Goal: Use online tool/utility: Utilize a website feature to perform a specific function

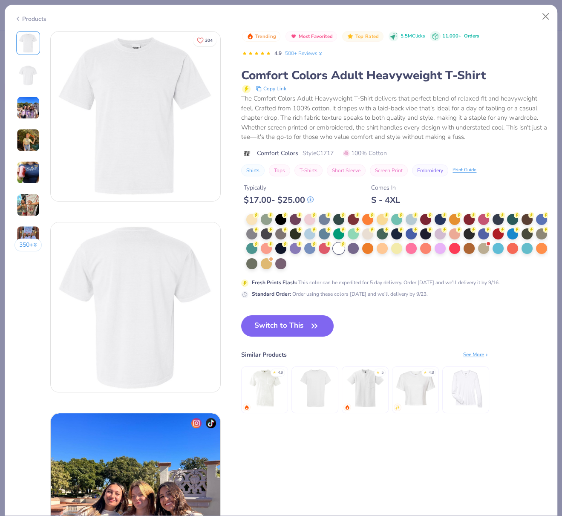
drag, startPoint x: 281, startPoint y: 326, endPoint x: 199, endPoint y: 23, distance: 313.7
click at [281, 326] on button "Switch to This" at bounding box center [287, 325] width 92 height 21
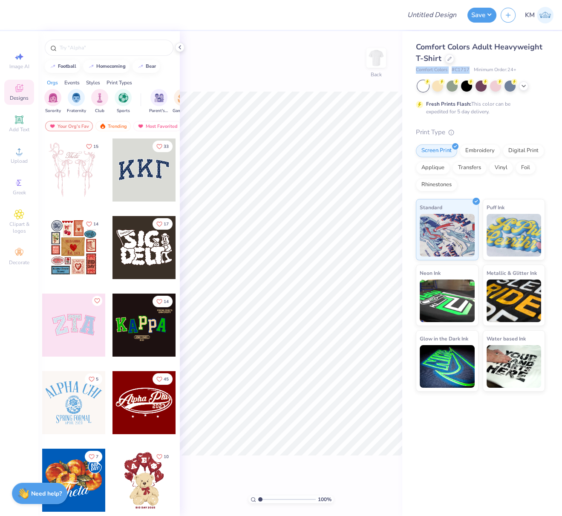
drag, startPoint x: 415, startPoint y: 68, endPoint x: 468, endPoint y: 72, distance: 53.8
click at [468, 71] on div "Comfort Colors Adult Heavyweight T-Shirt Comfort Colors # C1717 Minimum Order: …" at bounding box center [482, 211] width 160 height 360
copy div "Comfort Colors # C1717"
click at [448, 59] on icon at bounding box center [449, 57] width 3 height 3
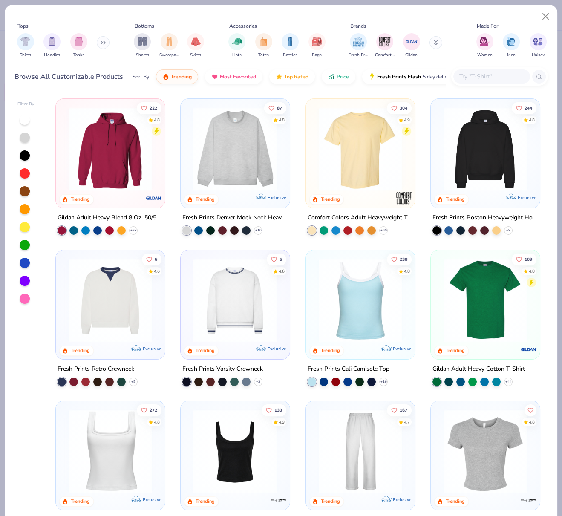
click at [365, 149] on img at bounding box center [360, 148] width 92 height 83
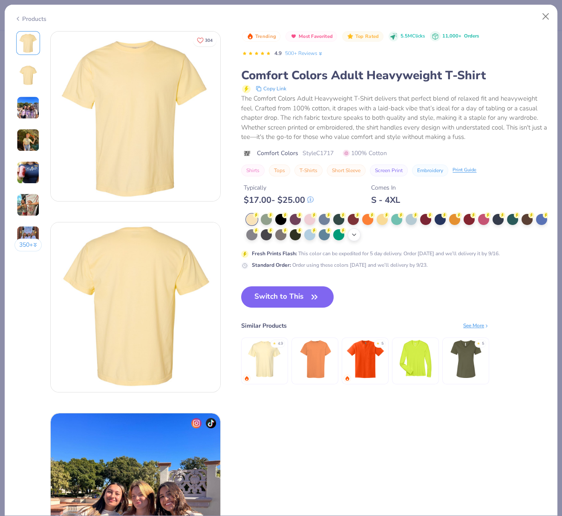
click at [357, 235] on icon at bounding box center [353, 234] width 7 height 7
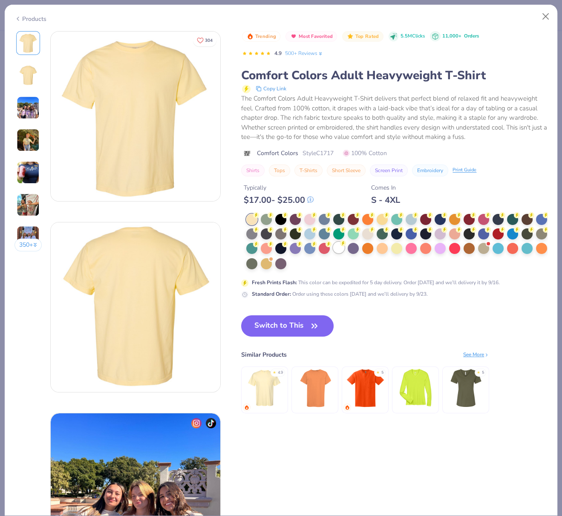
click at [344, 248] on div at bounding box center [338, 247] width 11 height 11
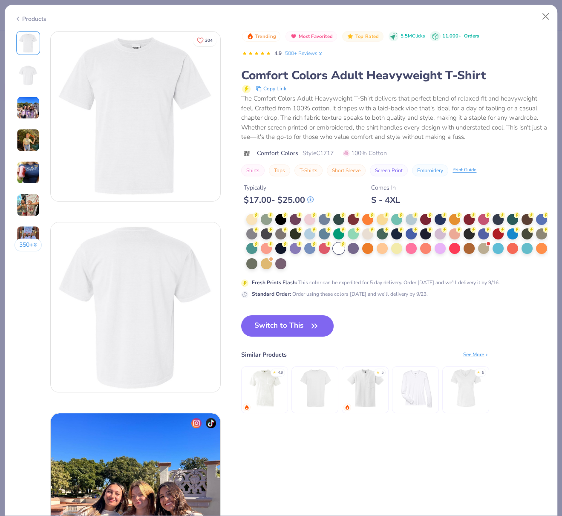
drag, startPoint x: 296, startPoint y: 326, endPoint x: 553, endPoint y: 182, distance: 294.9
click at [296, 326] on button "Switch to This" at bounding box center [287, 325] width 92 height 21
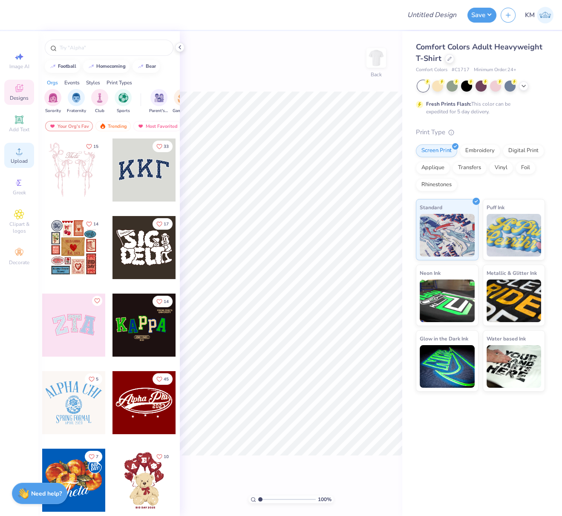
click at [13, 155] on div "Upload" at bounding box center [19, 155] width 30 height 25
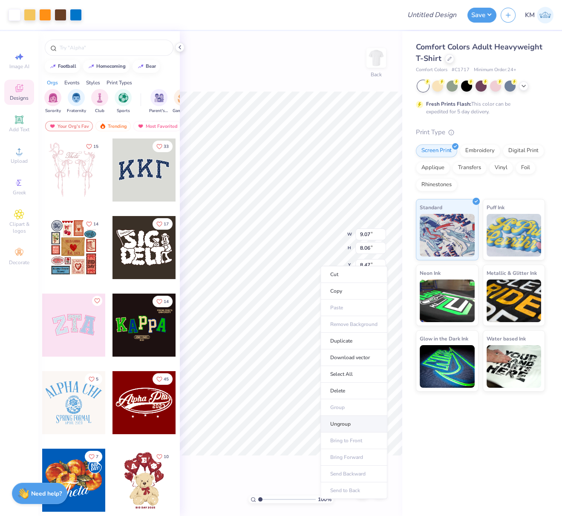
click at [339, 422] on li "Ungroup" at bounding box center [353, 424] width 67 height 17
click at [18, 124] on icon at bounding box center [19, 120] width 10 height 10
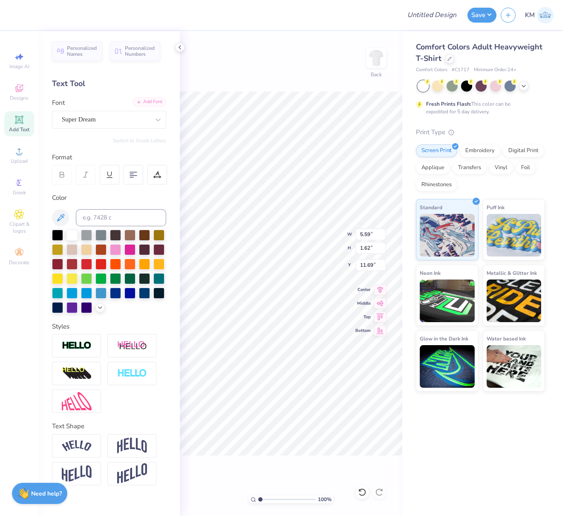
click at [148, 103] on div "Add Font" at bounding box center [149, 102] width 34 height 10
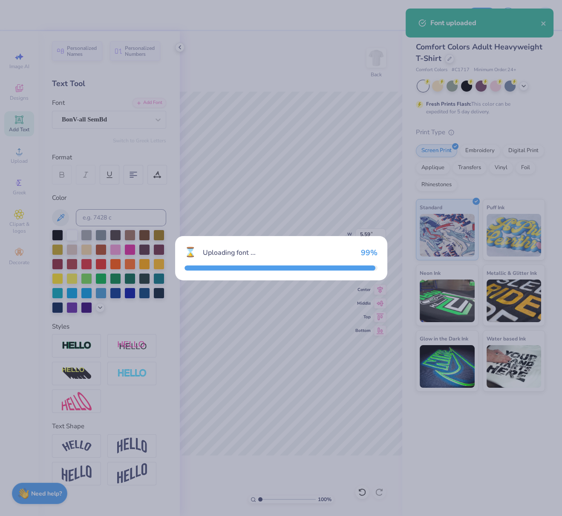
type input "4.60"
type input "1.95"
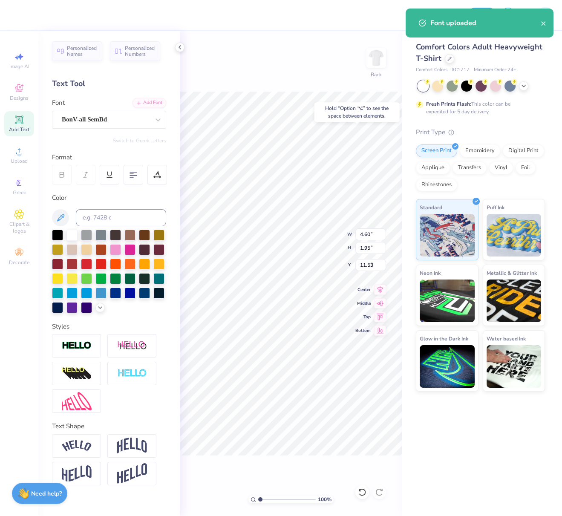
type input "4.55"
click at [111, 216] on input at bounding box center [121, 217] width 90 height 17
click at [111, 217] on input at bounding box center [121, 217] width 90 height 17
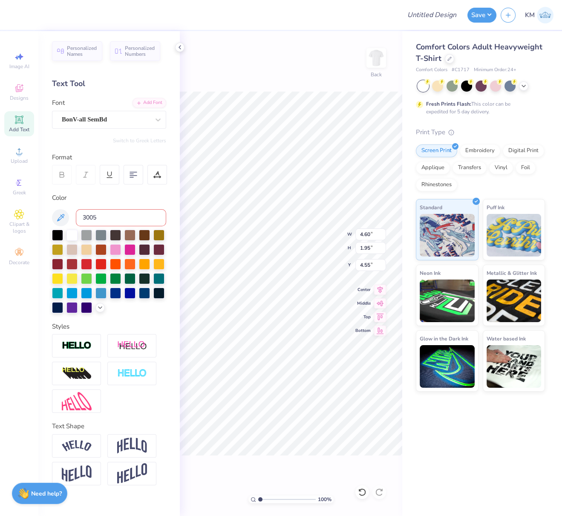
type input "3005"
type input "c"
click at [154, 102] on div "Add Font" at bounding box center [149, 102] width 34 height 10
type textarea "LCA"
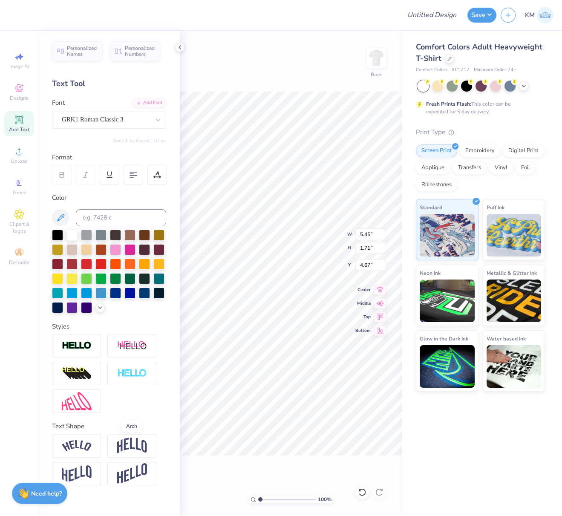
click at [125, 444] on img at bounding box center [132, 445] width 30 height 16
type input "2.81"
type input "4.12"
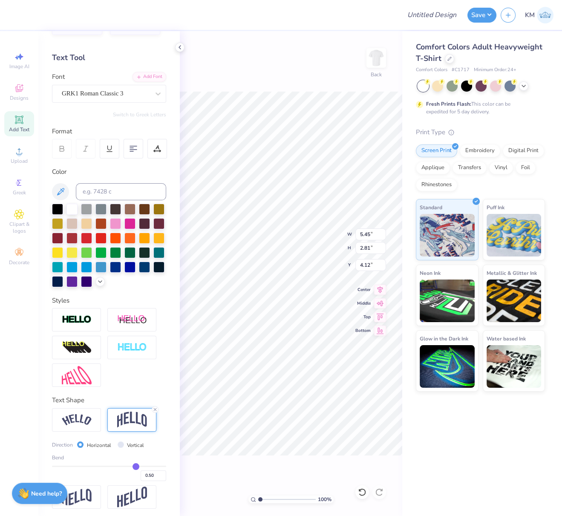
scroll to position [43, 0]
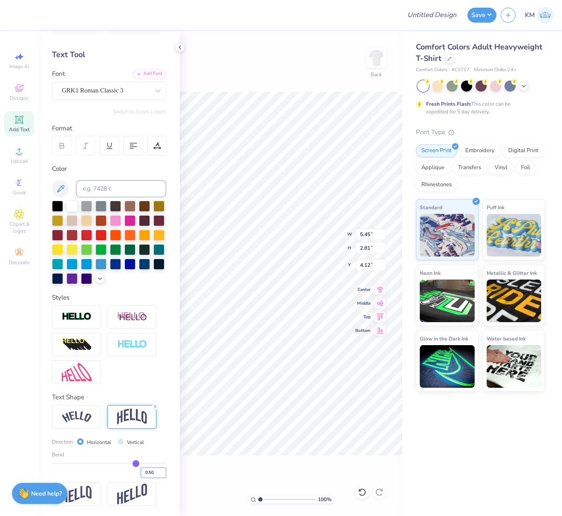
drag, startPoint x: 143, startPoint y: 472, endPoint x: 154, endPoint y: 474, distance: 11.2
click at [153, 474] on input "0.50" at bounding box center [154, 472] width 26 height 11
type input "0.30"
type input "0.3"
type input "2.33"
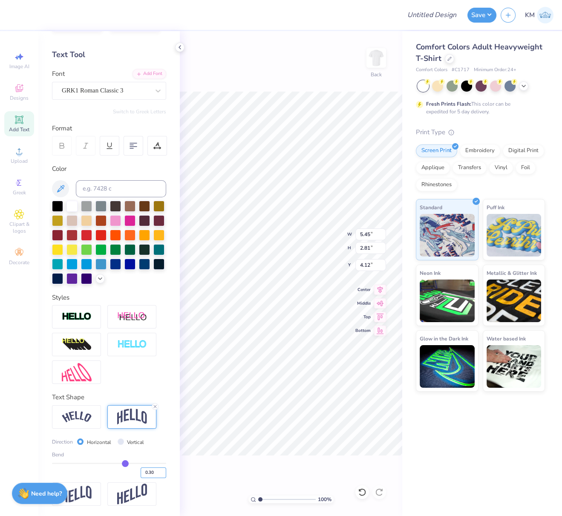
type input "4.36"
drag, startPoint x: 369, startPoint y: 235, endPoint x: 356, endPoint y: 232, distance: 14.0
click at [356, 232] on input "9.07" at bounding box center [370, 234] width 31 height 12
type input "4.00"
type input "3.55"
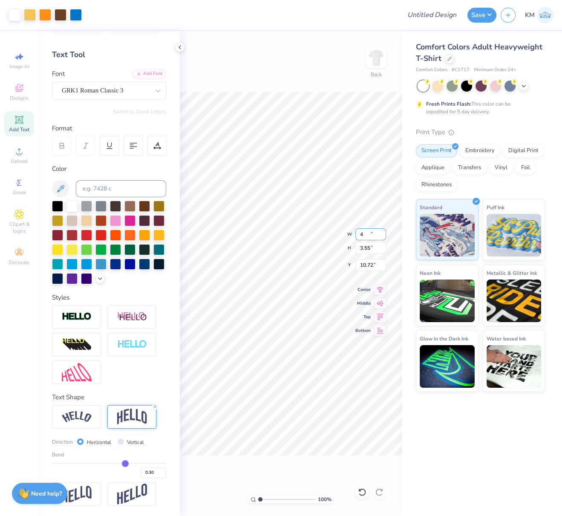
type input "10.72"
type input "1.23"
type input "1.51"
type input "2.71"
type input "2.67"
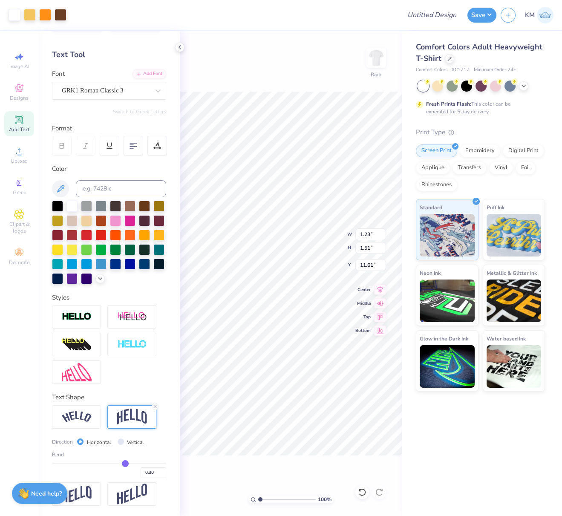
type input "11.61"
click at [311, 420] on li "Group" at bounding box center [325, 425] width 67 height 17
type input "5.45"
type input "2.33"
type input "10.44"
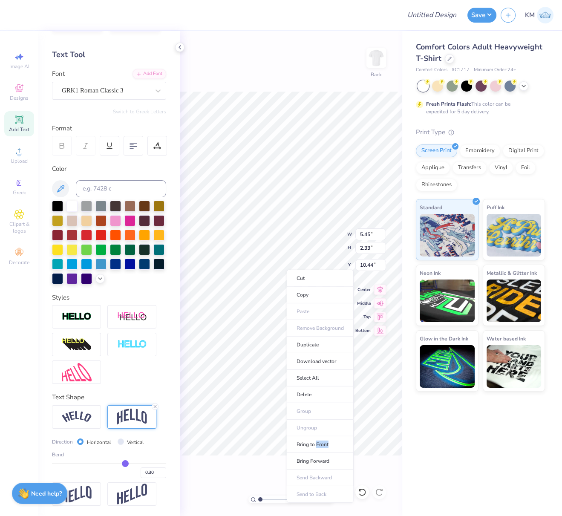
drag, startPoint x: 316, startPoint y: 445, endPoint x: 361, endPoint y: 35, distance: 412.6
click at [316, 445] on li "Bring to Front" at bounding box center [320, 444] width 67 height 17
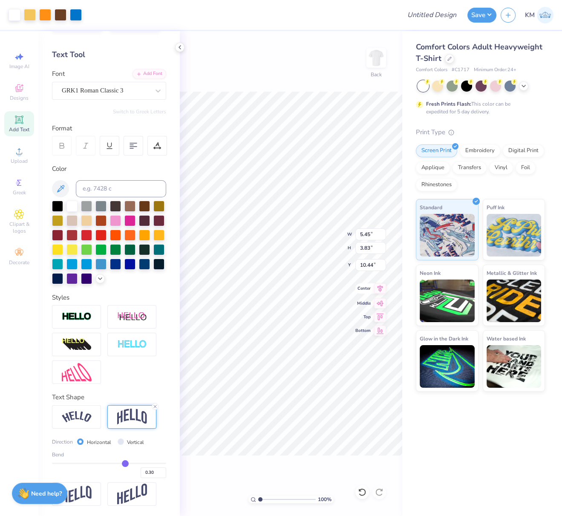
click at [380, 289] on icon at bounding box center [380, 288] width 12 height 10
click at [379, 288] on icon at bounding box center [380, 287] width 6 height 7
click at [379, 287] on icon at bounding box center [380, 288] width 12 height 10
drag, startPoint x: 371, startPoint y: 234, endPoint x: 359, endPoint y: 235, distance: 12.0
click at [360, 232] on input "5.45" at bounding box center [370, 234] width 31 height 12
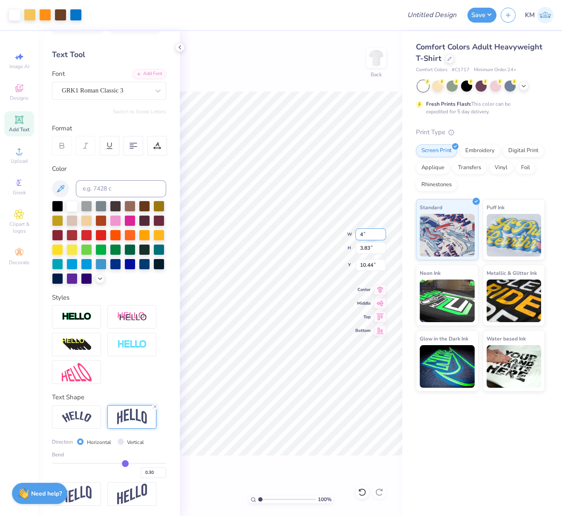
type input "4.00"
type input "2.81"
type input "3.00"
click at [377, 80] on div "100 % Back W 4.00 4.00 " H 2.81 2.81 " Y 3.00 3.00 " Center Middle Top Bottom" at bounding box center [291, 273] width 222 height 485
click at [353, 83] on div "100 % Back" at bounding box center [291, 273] width 222 height 485
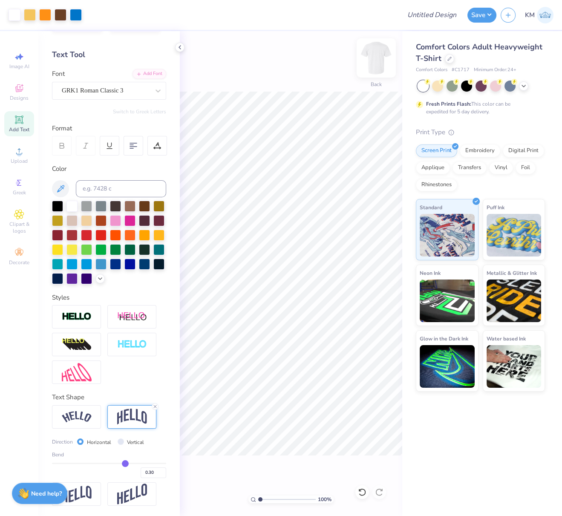
click at [378, 60] on img at bounding box center [376, 58] width 34 height 34
click at [20, 156] on icon at bounding box center [19, 151] width 10 height 10
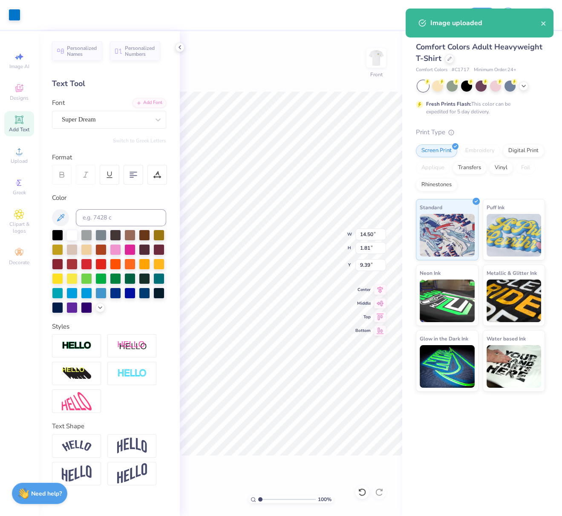
scroll to position [0, 0]
click at [97, 118] on div "Super Dream" at bounding box center [105, 119] width 89 height 13
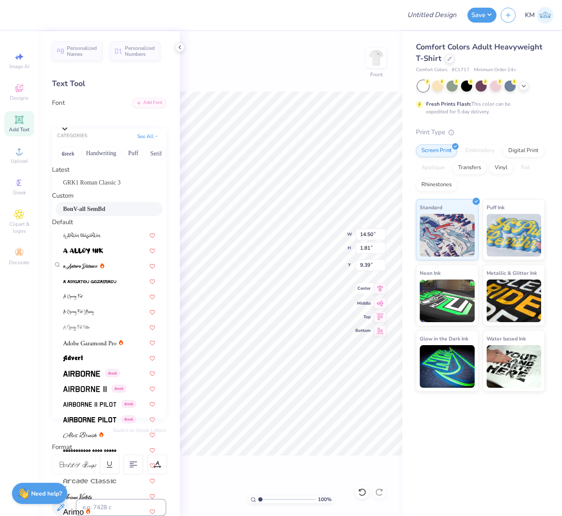
click at [101, 213] on div "BonV-all SemBd" at bounding box center [109, 208] width 92 height 9
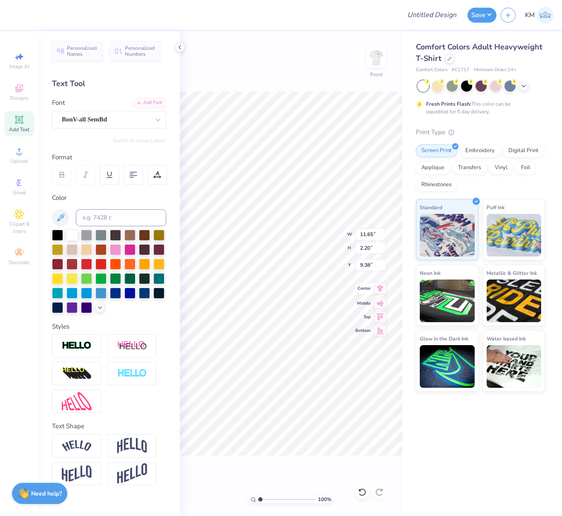
type input "11.65"
type input "2.20"
type input "9.38"
click at [380, 286] on icon at bounding box center [380, 288] width 12 height 10
click at [380, 289] on icon at bounding box center [380, 288] width 12 height 10
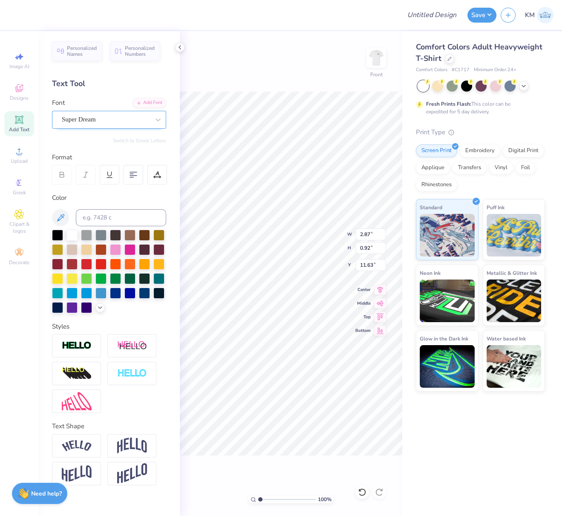
click at [94, 118] on div "Super Dream" at bounding box center [105, 119] width 89 height 13
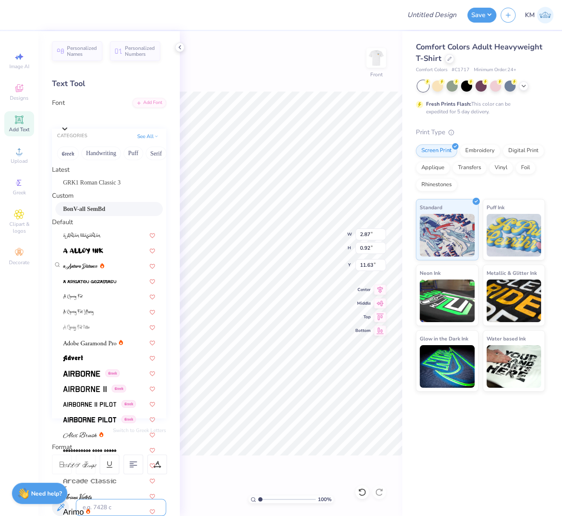
drag, startPoint x: 93, startPoint y: 216, endPoint x: 124, endPoint y: 225, distance: 32.6
click at [94, 213] on span "BonV-all SemBd" at bounding box center [84, 208] width 42 height 9
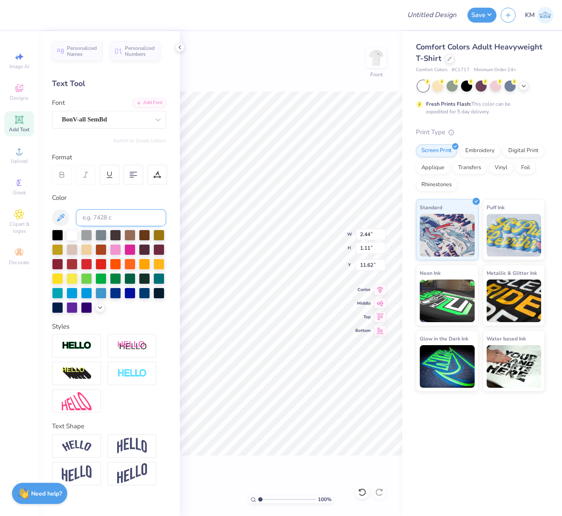
type input "2.44"
type input "1.11"
type input "11.81"
type input "10.23"
type input "6.84"
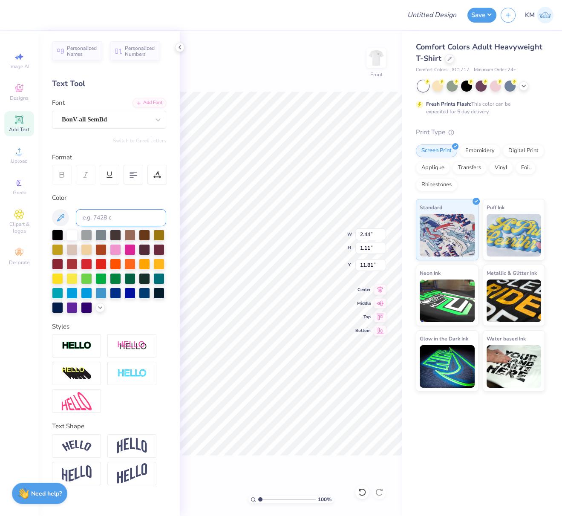
type input "11.27"
type input "3.04"
type input "0.92"
click at [86, 118] on div "Super Dream" at bounding box center [105, 119] width 89 height 13
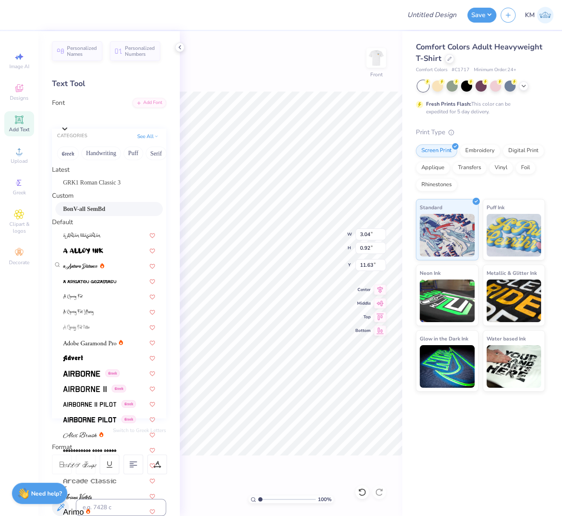
drag, startPoint x: 89, startPoint y: 217, endPoint x: 137, endPoint y: 235, distance: 51.7
click at [89, 213] on span "BonV-all SemBd" at bounding box center [84, 208] width 42 height 9
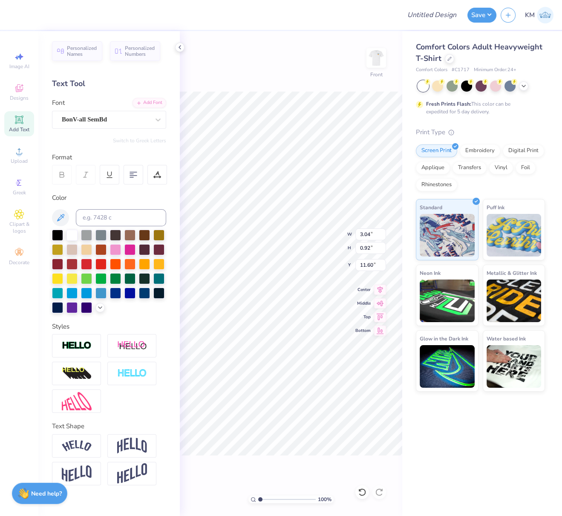
type input "2.63"
type input "1.16"
type input "11.60"
type input "11.71"
type input "2.44"
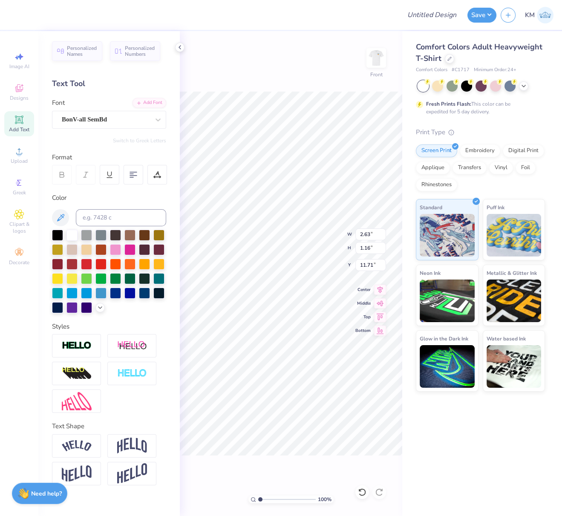
type input "1.11"
type input "11.58"
type input "2.62"
type input "1.19"
type input "2.63"
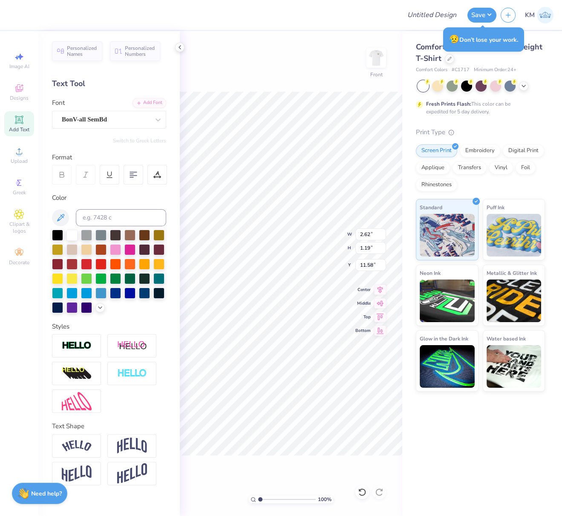
type input "1.16"
type input "11.58"
type textarea "2025"
type input "2.70"
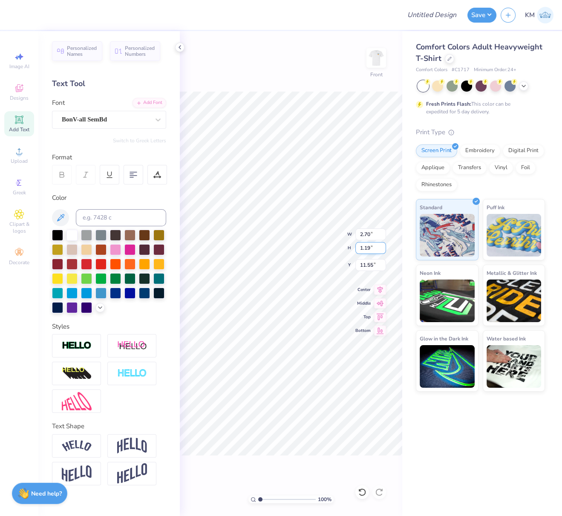
type input "1.19"
drag, startPoint x: 373, startPoint y: 234, endPoint x: 358, endPoint y: 233, distance: 14.9
click at [360, 233] on input "11.66" at bounding box center [370, 234] width 31 height 12
type input "11.00"
type input "8.61"
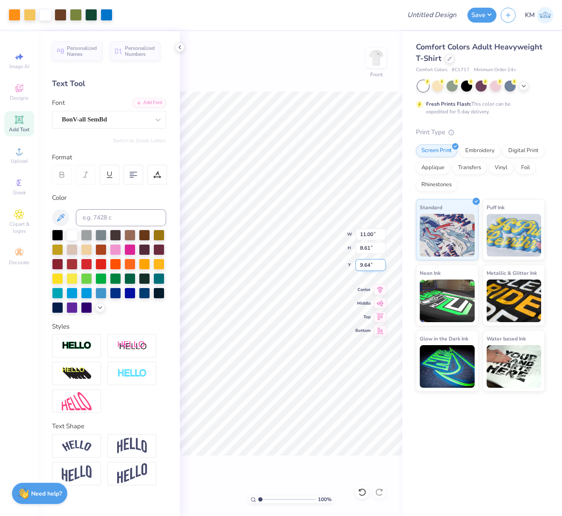
drag, startPoint x: 375, startPoint y: 264, endPoint x: 355, endPoint y: 264, distance: 19.6
click at [355, 264] on input "9.64" at bounding box center [370, 265] width 31 height 12
type input "3.00"
drag, startPoint x: 381, startPoint y: 289, endPoint x: 366, endPoint y: 59, distance: 230.0
click at [382, 289] on icon at bounding box center [380, 289] width 12 height 10
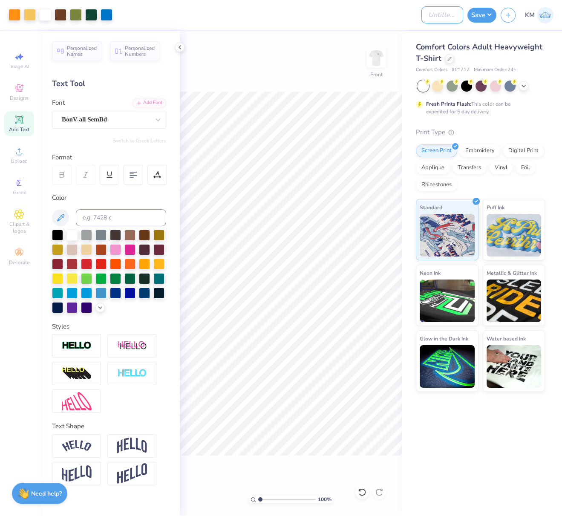
click at [428, 16] on input "Design Title" at bounding box center [442, 14] width 42 height 17
paste input "FPS240055"
type input "FPS240055"
drag, startPoint x: 488, startPoint y: 13, endPoint x: 480, endPoint y: 22, distance: 12.3
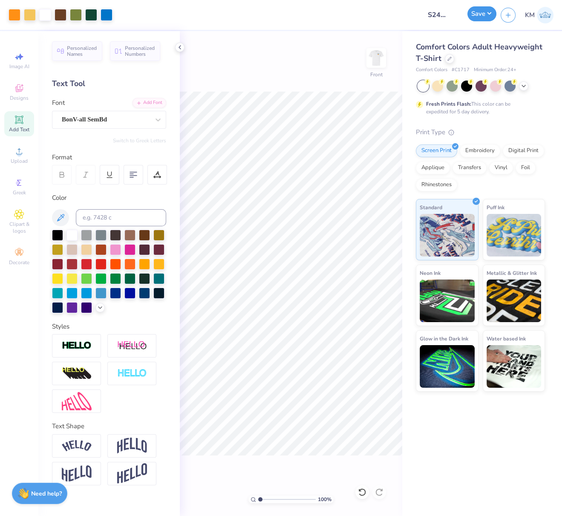
click at [489, 13] on button "Save" at bounding box center [481, 13] width 29 height 15
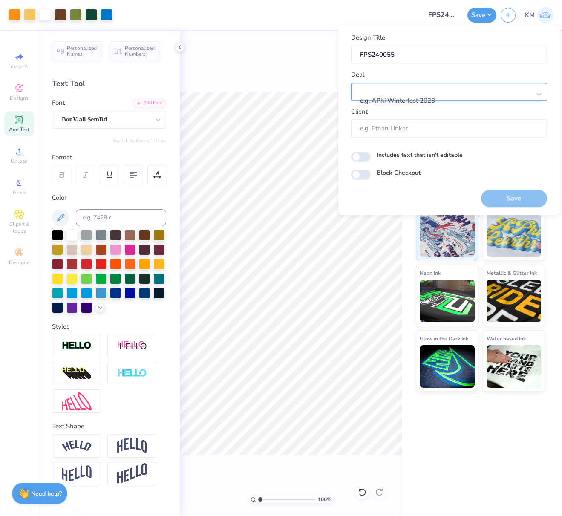
click at [433, 90] on div at bounding box center [445, 89] width 169 height 11
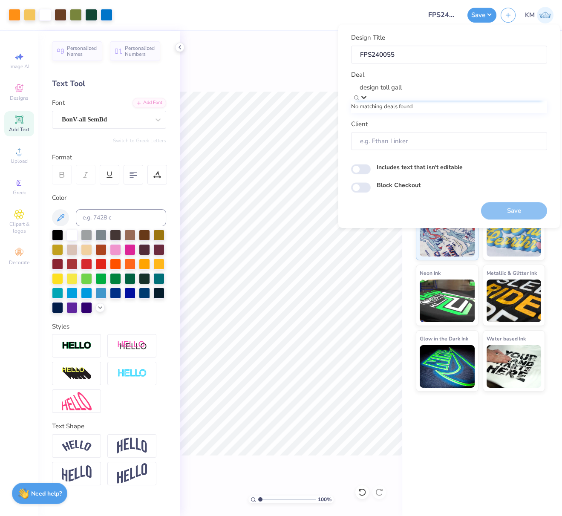
click at [388, 92] on input "design toll gall" at bounding box center [452, 88] width 187 height 10
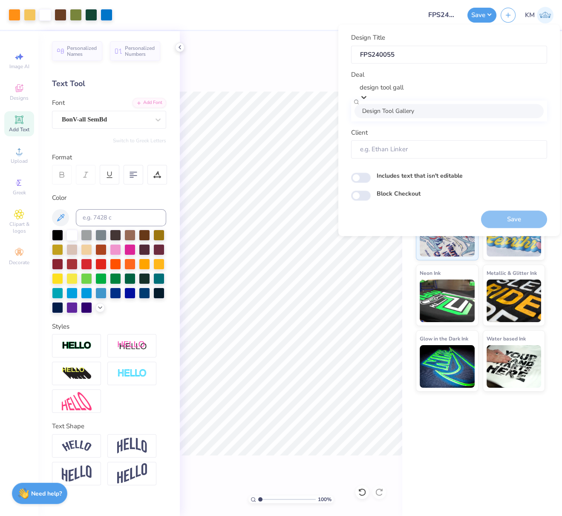
click at [397, 114] on div "Design Tool Gallery" at bounding box center [448, 111] width 189 height 14
type input "design tool gall"
type input "Design Tool Gallery User"
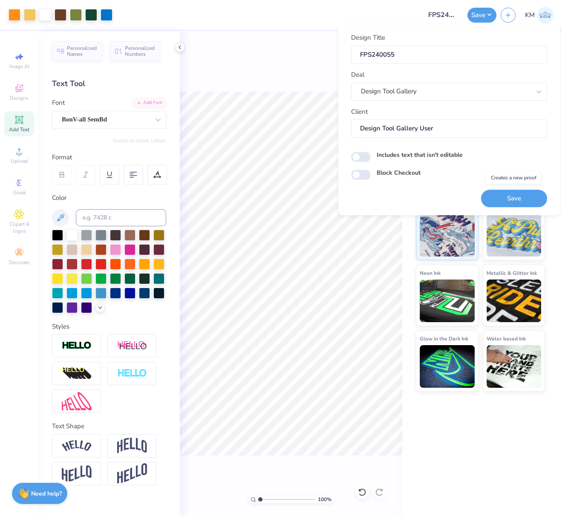
click at [506, 198] on button "Save" at bounding box center [514, 197] width 66 height 17
drag, startPoint x: 510, startPoint y: 197, endPoint x: 560, endPoint y: 159, distance: 62.3
click at [510, 198] on div "Saving..." at bounding box center [514, 197] width 66 height 17
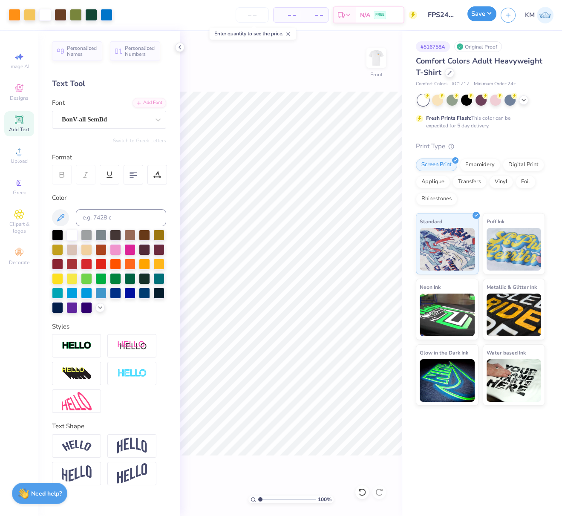
click at [487, 14] on button "Save" at bounding box center [481, 13] width 29 height 15
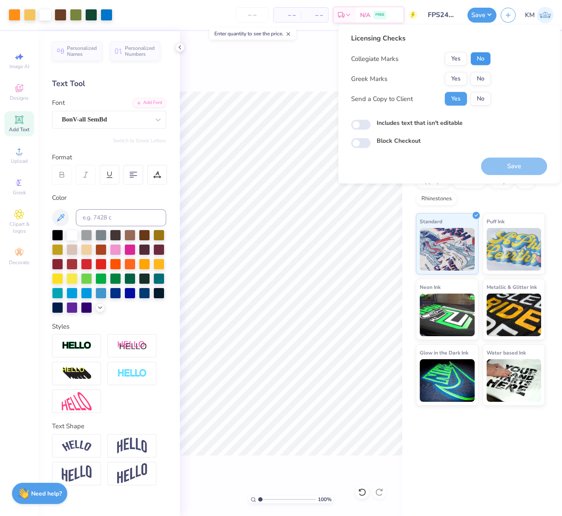
click at [480, 59] on button "No" at bounding box center [480, 59] width 20 height 14
click at [460, 79] on button "Yes" at bounding box center [456, 79] width 22 height 14
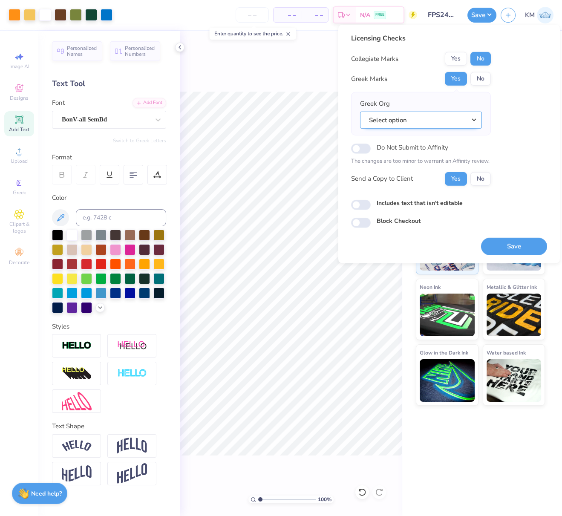
click at [476, 118] on button "Select option" at bounding box center [421, 119] width 122 height 17
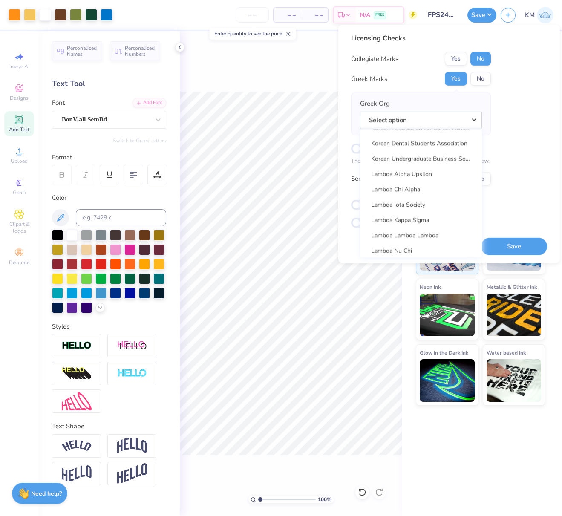
scroll to position [3359, 0]
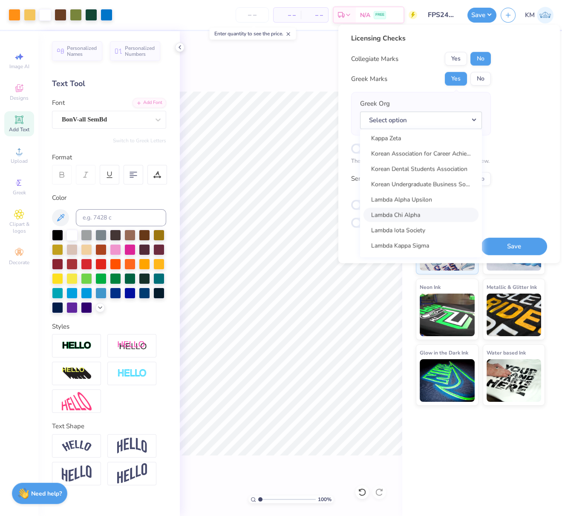
click at [419, 213] on link "Lambda Chi Alpha" at bounding box center [420, 214] width 115 height 14
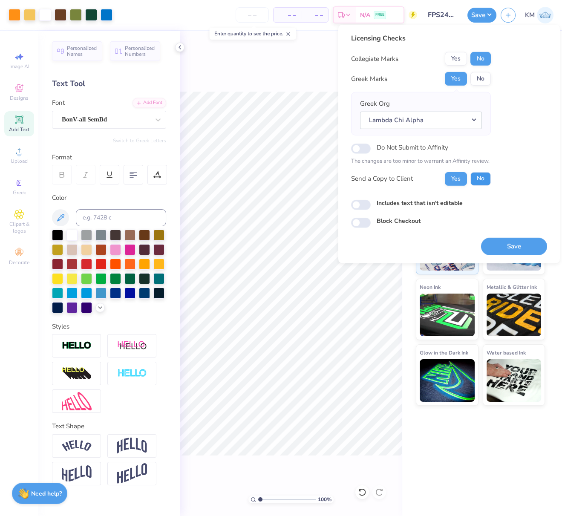
click at [485, 175] on button "No" at bounding box center [480, 179] width 20 height 14
click at [528, 247] on button "Save" at bounding box center [514, 245] width 66 height 17
